Goal: Transaction & Acquisition: Purchase product/service

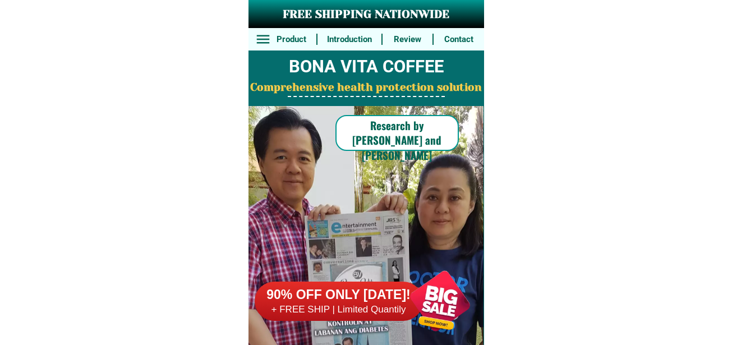
click at [341, 293] on h6 "90% OFF ONLY [DATE]!" at bounding box center [338, 294] width 168 height 17
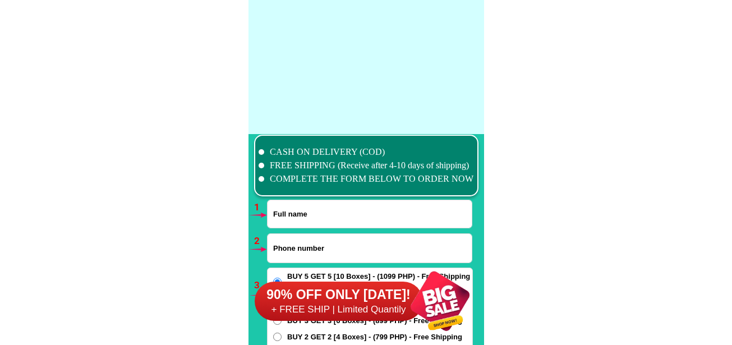
scroll to position [8244, 0]
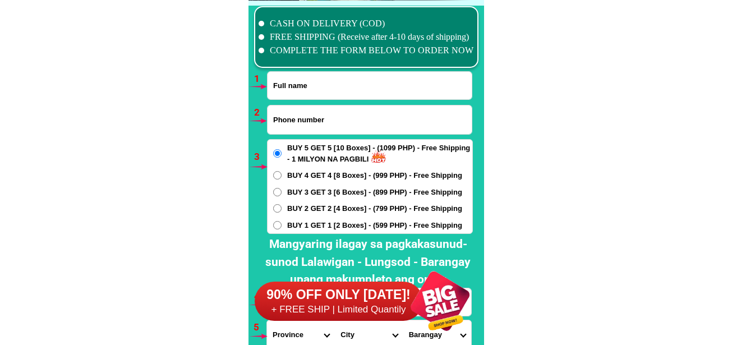
click at [306, 75] on input "Input full_name" at bounding box center [369, 85] width 204 height 27
paste input "[PERSON_NAME]"
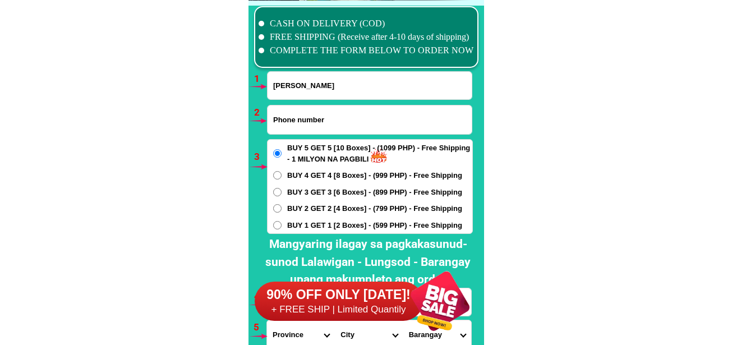
type input "[PERSON_NAME]"
click at [326, 112] on input "Input phone_number" at bounding box center [369, 119] width 204 height 29
paste input "09485838435"
type input "09485838435"
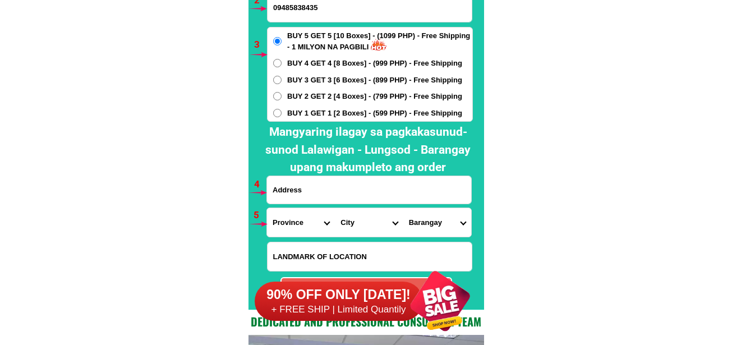
click at [298, 187] on input "Input address" at bounding box center [369, 189] width 204 height 27
paste input "uba cortis ,SDS: purok gumamela"
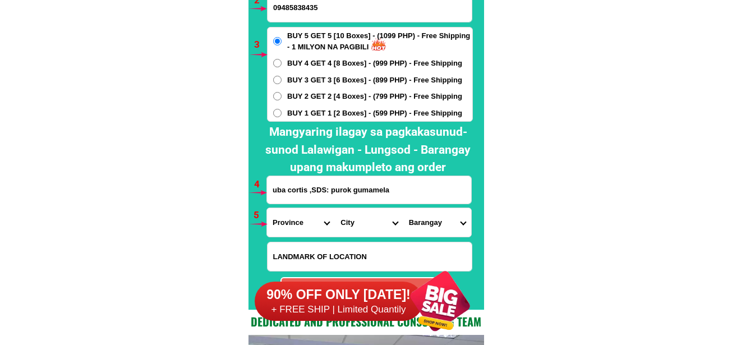
type input "uba cortis ,SDS: purok gumamela"
drag, startPoint x: 291, startPoint y: 222, endPoint x: 297, endPoint y: 211, distance: 12.3
click at [291, 222] on select "Province [GEOGRAPHIC_DATA] [GEOGRAPHIC_DATA] [GEOGRAPHIC_DATA] [GEOGRAPHIC_DATA…" at bounding box center [301, 222] width 68 height 29
select select "63_701"
click at [267, 208] on select "Province [GEOGRAPHIC_DATA] [GEOGRAPHIC_DATA] [GEOGRAPHIC_DATA] [GEOGRAPHIC_DATA…" at bounding box center [301, 222] width 68 height 29
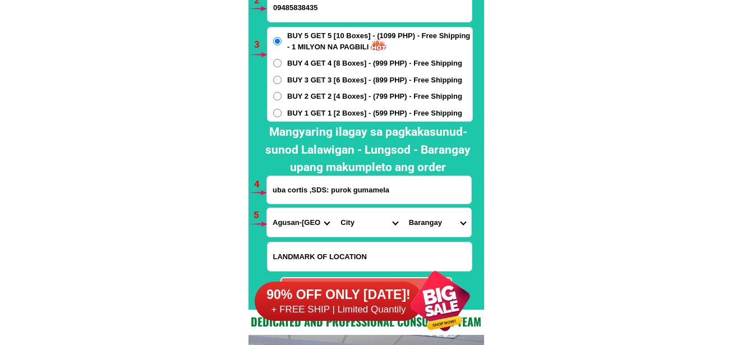
drag, startPoint x: 351, startPoint y: 226, endPoint x: 362, endPoint y: 209, distance: 20.7
click at [351, 226] on select "City [GEOGRAPHIC_DATA][PERSON_NAME] [GEOGRAPHIC_DATA][PERSON_NAME] [GEOGRAPHIC_…" at bounding box center [369, 222] width 68 height 29
select select "63_7019572"
click at [335, 208] on select "City [GEOGRAPHIC_DATA][PERSON_NAME] [GEOGRAPHIC_DATA][PERSON_NAME] [GEOGRAPHIC_…" at bounding box center [369, 222] width 68 height 29
click at [427, 220] on select "Barangay Alegria Barangay 1 (pob.) Barangay 2 (pob.) Barangay 3 (pob.) Barangay…" at bounding box center [437, 222] width 68 height 29
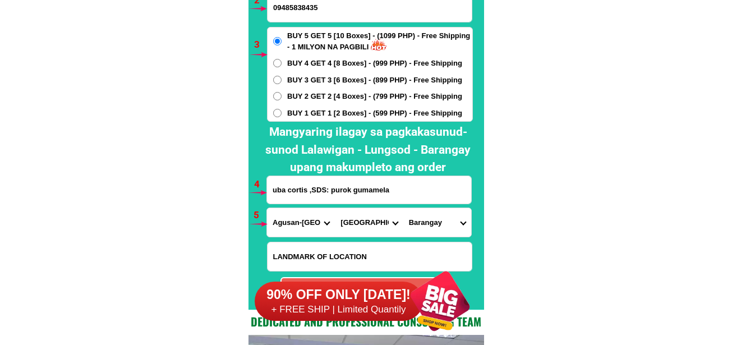
click at [357, 221] on select "City [GEOGRAPHIC_DATA][PERSON_NAME] [GEOGRAPHIC_DATA][PERSON_NAME] [GEOGRAPHIC_…" at bounding box center [369, 222] width 68 height 29
click at [335, 208] on select "City [GEOGRAPHIC_DATA][PERSON_NAME] [GEOGRAPHIC_DATA][PERSON_NAME] [GEOGRAPHIC_…" at bounding box center [369, 222] width 68 height 29
click at [442, 223] on select "Barangay Alegria Barangay 1 (pob.) Barangay 2 (pob.) Barangay 3 (pob.) Barangay…" at bounding box center [437, 222] width 68 height 29
drag, startPoint x: 431, startPoint y: 239, endPoint x: 431, endPoint y: 221, distance: 17.9
click at [431, 238] on form "[PERSON_NAME] 09485838435 ORDER NOW uba cortis ,SDS: purok [GEOGRAPHIC_DATA] [G…" at bounding box center [369, 132] width 206 height 347
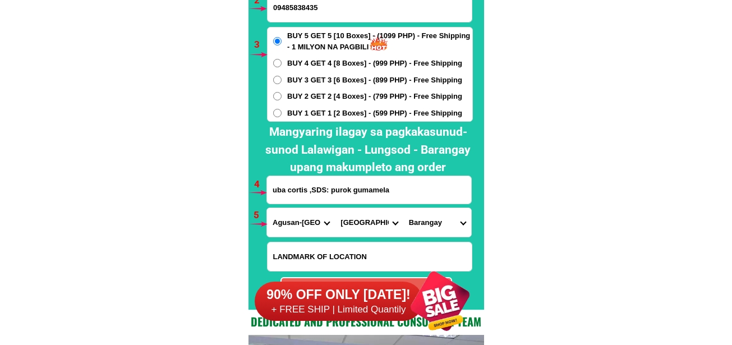
drag, startPoint x: 431, startPoint y: 220, endPoint x: 436, endPoint y: 209, distance: 12.3
click at [431, 219] on select "Barangay Alegria Barangay 1 (pob.) Barangay 2 (pob.) Barangay 3 (pob.) Barangay…" at bounding box center [437, 222] width 68 height 29
drag, startPoint x: 431, startPoint y: 221, endPoint x: 432, endPoint y: 213, distance: 8.4
click at [431, 221] on select "Barangay Alegria Barangay 1 (pob.) Barangay 2 (pob.) Barangay 3 (pob.) Barangay…" at bounding box center [437, 222] width 68 height 29
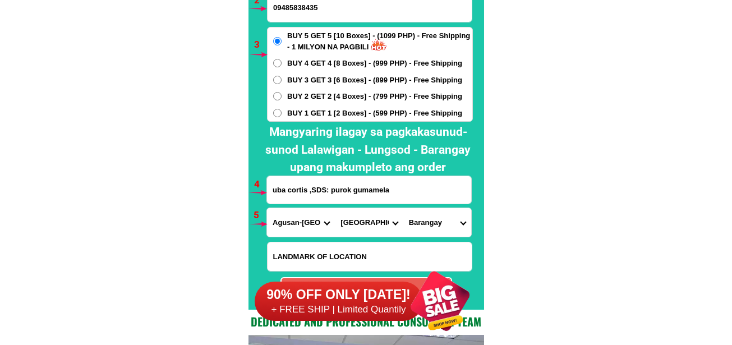
click at [290, 224] on select "Province [GEOGRAPHIC_DATA] [GEOGRAPHIC_DATA] [GEOGRAPHIC_DATA] [GEOGRAPHIC_DATA…" at bounding box center [301, 222] width 68 height 29
select select "63_115"
click at [267, 208] on select "Province [GEOGRAPHIC_DATA] [GEOGRAPHIC_DATA] [GEOGRAPHIC_DATA] [GEOGRAPHIC_DATA…" at bounding box center [301, 222] width 68 height 29
click at [357, 223] on select "City [GEOGRAPHIC_DATA] Bislig-city [GEOGRAPHIC_DATA] Carrascal Hinatuan [PERSON…" at bounding box center [369, 222] width 68 height 29
click at [335, 208] on select "City [GEOGRAPHIC_DATA] Bislig-city [GEOGRAPHIC_DATA] Carrascal Hinatuan [PERSON…" at bounding box center [369, 222] width 68 height 29
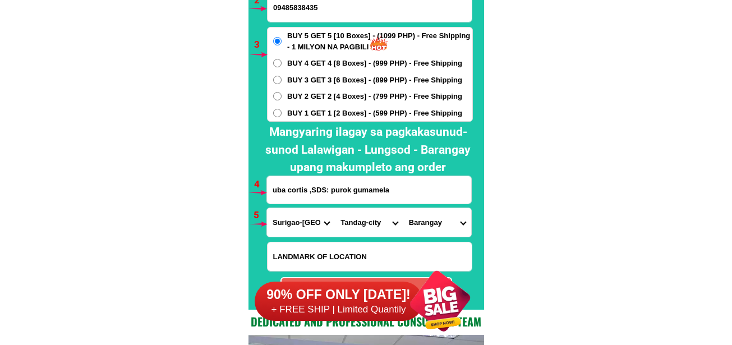
drag, startPoint x: 427, startPoint y: 225, endPoint x: 430, endPoint y: 210, distance: 15.5
click at [427, 225] on select "Barangay Awasian Bagong lungsod (pob.) Bioto Bongtod pob. (east west) [GEOGRAPH…" at bounding box center [437, 222] width 68 height 29
drag, startPoint x: 366, startPoint y: 228, endPoint x: 367, endPoint y: 222, distance: 5.7
click at [365, 227] on select "City [GEOGRAPHIC_DATA] Bislig-city [GEOGRAPHIC_DATA] Carrascal Hinatuan [PERSON…" at bounding box center [369, 222] width 68 height 29
click at [335, 208] on select "City [GEOGRAPHIC_DATA] Bislig-city [GEOGRAPHIC_DATA] Carrascal Hinatuan [PERSON…" at bounding box center [369, 222] width 68 height 29
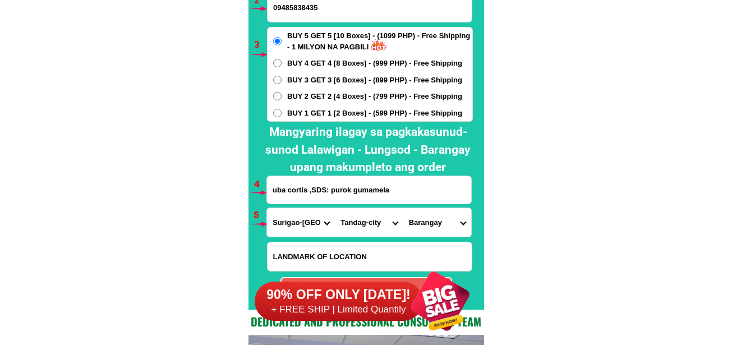
drag, startPoint x: 414, startPoint y: 236, endPoint x: 418, endPoint y: 229, distance: 7.5
click at [417, 230] on select "Barangay Awasian Bagong lungsod (pob.) Bioto Bongtod pob. (east west) [GEOGRAPH…" at bounding box center [437, 222] width 68 height 29
click at [425, 223] on select "Barangay Awasian Bagong lungsod (pob.) Bioto Bongtod pob. (east west) [GEOGRAPH…" at bounding box center [437, 222] width 68 height 29
click at [437, 230] on select "Barangay Awasian Bagong lungsod (pob.) Bioto Bongtod pob. (east west) [GEOGRAPH…" at bounding box center [437, 222] width 68 height 29
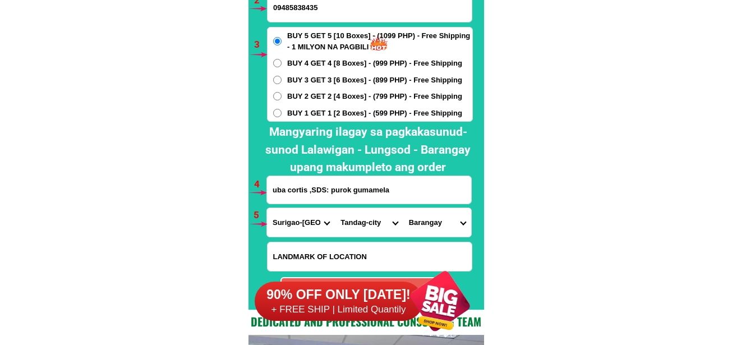
drag, startPoint x: 364, startPoint y: 224, endPoint x: 369, endPoint y: 210, distance: 15.6
click at [364, 224] on select "City [GEOGRAPHIC_DATA] Bislig-city [GEOGRAPHIC_DATA] Carrascal Hinatuan [PERSON…" at bounding box center [369, 222] width 68 height 29
select select "63_1151309"
click at [335, 208] on select "City [GEOGRAPHIC_DATA] Bislig-city [GEOGRAPHIC_DATA] Carrascal Hinatuan [PERSON…" at bounding box center [369, 222] width 68 height 29
click at [442, 222] on select "Barangay Balibadon [GEOGRAPHIC_DATA] Capandan Mabahin Madrelino Manlico [GEOGRA…" at bounding box center [437, 222] width 68 height 29
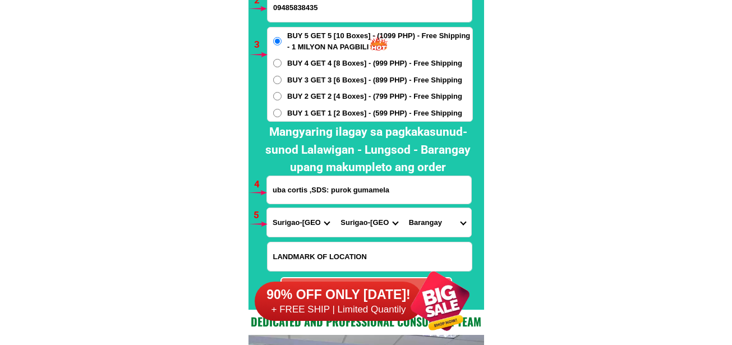
select select "63_11513098293"
click at [403, 208] on select "Barangay Balibadon [GEOGRAPHIC_DATA] Capandan Mabahin Madrelino Manlico [GEOGRA…" at bounding box center [437, 222] width 68 height 29
click at [348, 55] on div "BUY 5 GET 5 [10 Boxes] - (1099 PHP) - Free Shipping - 1 MILYON NA PAGBILI BUY 4…" at bounding box center [370, 74] width 206 height 95
click at [352, 63] on span "BUY 4 GET 4 [8 Boxes] - (999 PHP) - Free Shipping" at bounding box center [374, 63] width 175 height 11
click at [281, 63] on input "BUY 4 GET 4 [8 Boxes] - (999 PHP) - Free Shipping" at bounding box center [277, 63] width 8 height 8
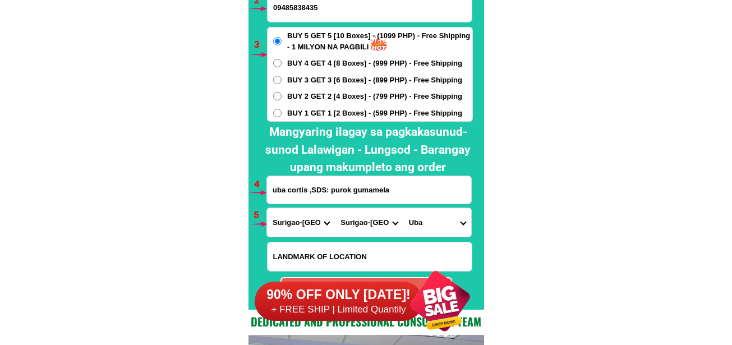
radio input "true"
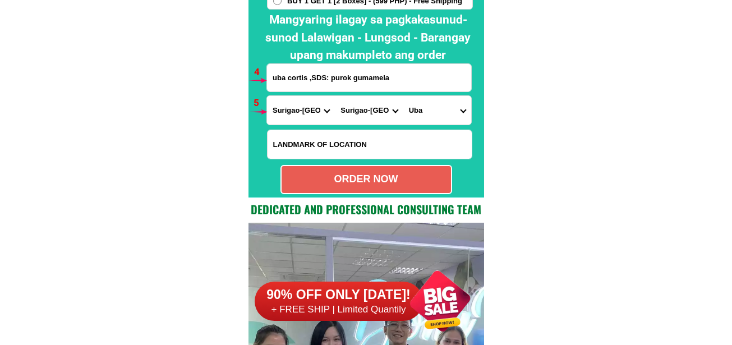
click at [363, 182] on div "ORDER NOW" at bounding box center [365, 179] width 169 height 15
type input "[PERSON_NAME]"
type input "09485838435"
radio input "true"
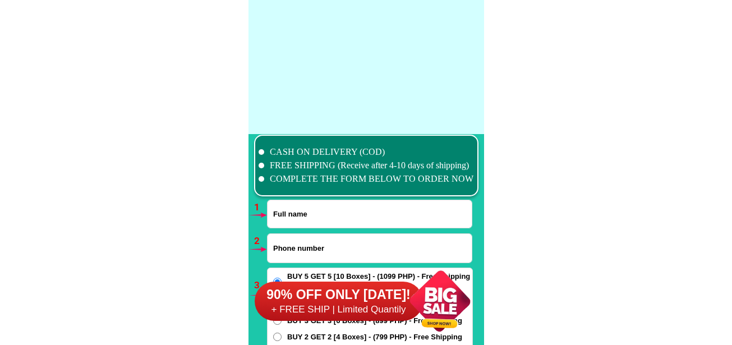
scroll to position [8244, 0]
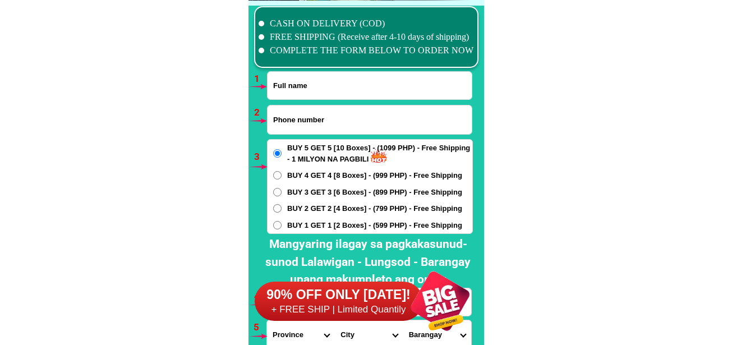
click at [302, 91] on input "Input full_name" at bounding box center [369, 85] width 204 height 27
paste input "Ofhel Yasay Novilla"
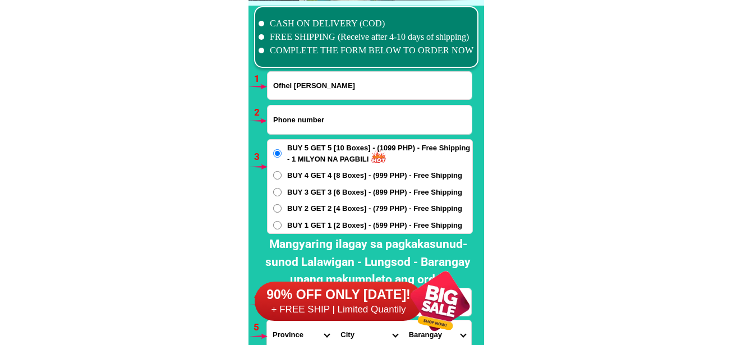
type input "Ofhel Yasay Novilla"
drag, startPoint x: 300, startPoint y: 122, endPoint x: 300, endPoint y: 129, distance: 6.7
click at [300, 122] on input "Input phone_number" at bounding box center [369, 119] width 204 height 29
paste input "09708015353"
type input "09708015353"
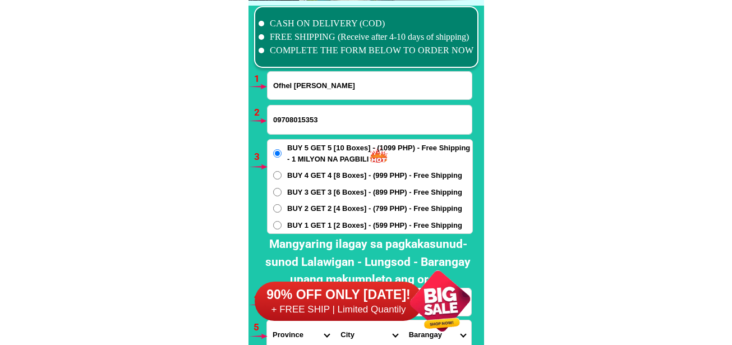
drag, startPoint x: 299, startPoint y: 219, endPoint x: 260, endPoint y: 221, distance: 38.7
click at [299, 221] on span "BUY 1 GET 1 [2 Boxes] - (599 PHP) - Free Shipping" at bounding box center [374, 225] width 175 height 11
click at [281, 221] on input "BUY 1 GET 1 [2 Boxes] - (599 PHP) - Free Shipping" at bounding box center [277, 225] width 8 height 8
radio input "true"
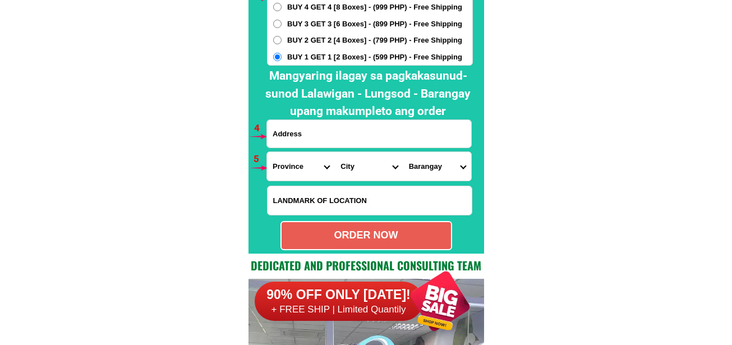
click at [301, 131] on input "Input address" at bounding box center [369, 133] width 204 height 27
paste input "Quirino set ,Ligaya Gabaldon Nueva Ecija"
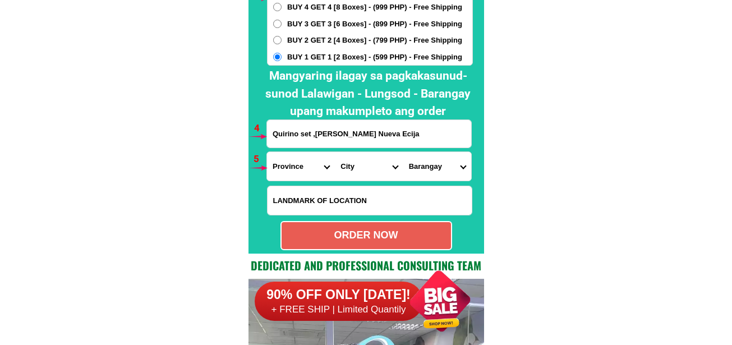
type input "Quirino set ,Ligaya Gabaldon Nueva Ecija"
click at [304, 166] on select "Province [GEOGRAPHIC_DATA] [GEOGRAPHIC_DATA] [GEOGRAPHIC_DATA] [GEOGRAPHIC_DATA…" at bounding box center [301, 166] width 68 height 29
select select "63_198"
click at [267, 152] on select "Province [GEOGRAPHIC_DATA] [GEOGRAPHIC_DATA] [GEOGRAPHIC_DATA] [GEOGRAPHIC_DATA…" at bounding box center [301, 166] width 68 height 29
drag, startPoint x: 358, startPoint y: 159, endPoint x: 364, endPoint y: 152, distance: 9.1
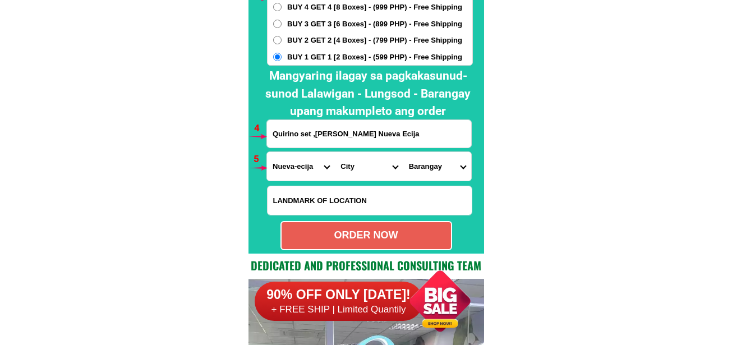
click at [357, 159] on select "City Aliaga Bongabon Cabanatuan-city Cabiao Carranglan Cuyapo Gabaldon Gapan-ci…" at bounding box center [369, 166] width 68 height 29
select select "63_1988668"
click at [335, 152] on select "City Aliaga Bongabon Cabanatuan-city Cabiao Carranglan Cuyapo Gabaldon Gapan-ci…" at bounding box center [369, 166] width 68 height 29
click at [422, 153] on select "Barangay Bagong sikat Bagting Bantug Bitulok (north pob.) Bugnan Calabasa Camac…" at bounding box center [437, 166] width 68 height 29
select select "63_19886685920"
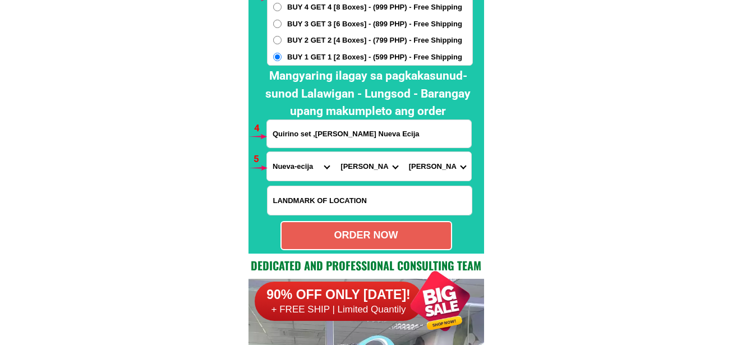
click at [403, 152] on select "Barangay Bagong sikat Bagting Bantug Bitulok (north pob.) Bugnan Calabasa Camac…" at bounding box center [437, 166] width 68 height 29
click at [395, 242] on div "ORDER NOW" at bounding box center [365, 235] width 169 height 15
radio input "true"
